Goal: Task Accomplishment & Management: Use online tool/utility

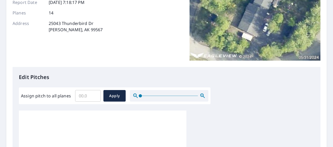
scroll to position [74, 0]
click at [86, 93] on input "Assign pitch to all planes" at bounding box center [88, 95] width 26 height 15
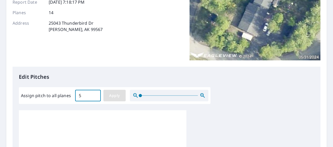
type input "5"
click at [112, 93] on span "Apply" at bounding box center [115, 95] width 14 height 7
type input "5"
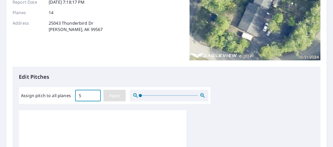
type input "5"
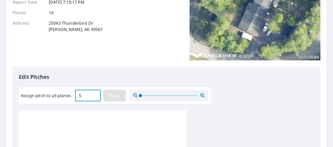
type input "5"
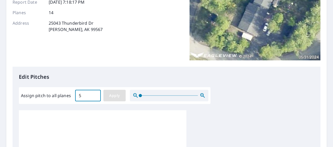
type input "5"
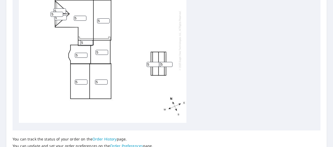
scroll to position [268, 0]
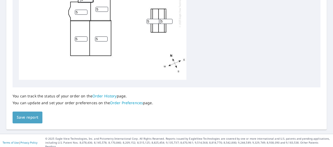
click at [32, 117] on span "Save report" at bounding box center [27, 117] width 21 height 7
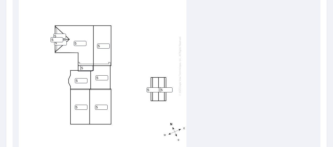
scroll to position [287, 0]
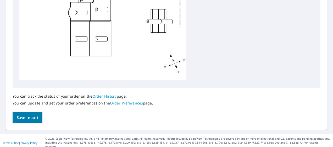
click at [199, 87] on div "You can track the status of your order on the Order History page. You can updat…" at bounding box center [167, 105] width 308 height 36
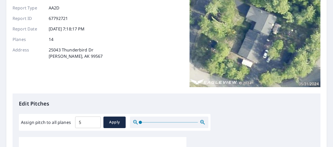
scroll to position [0, 0]
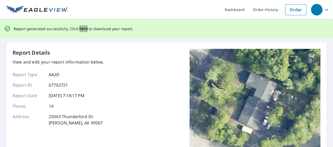
click at [80, 27] on span "here" at bounding box center [83, 28] width 9 height 7
